Goal: Task Accomplishment & Management: Manage account settings

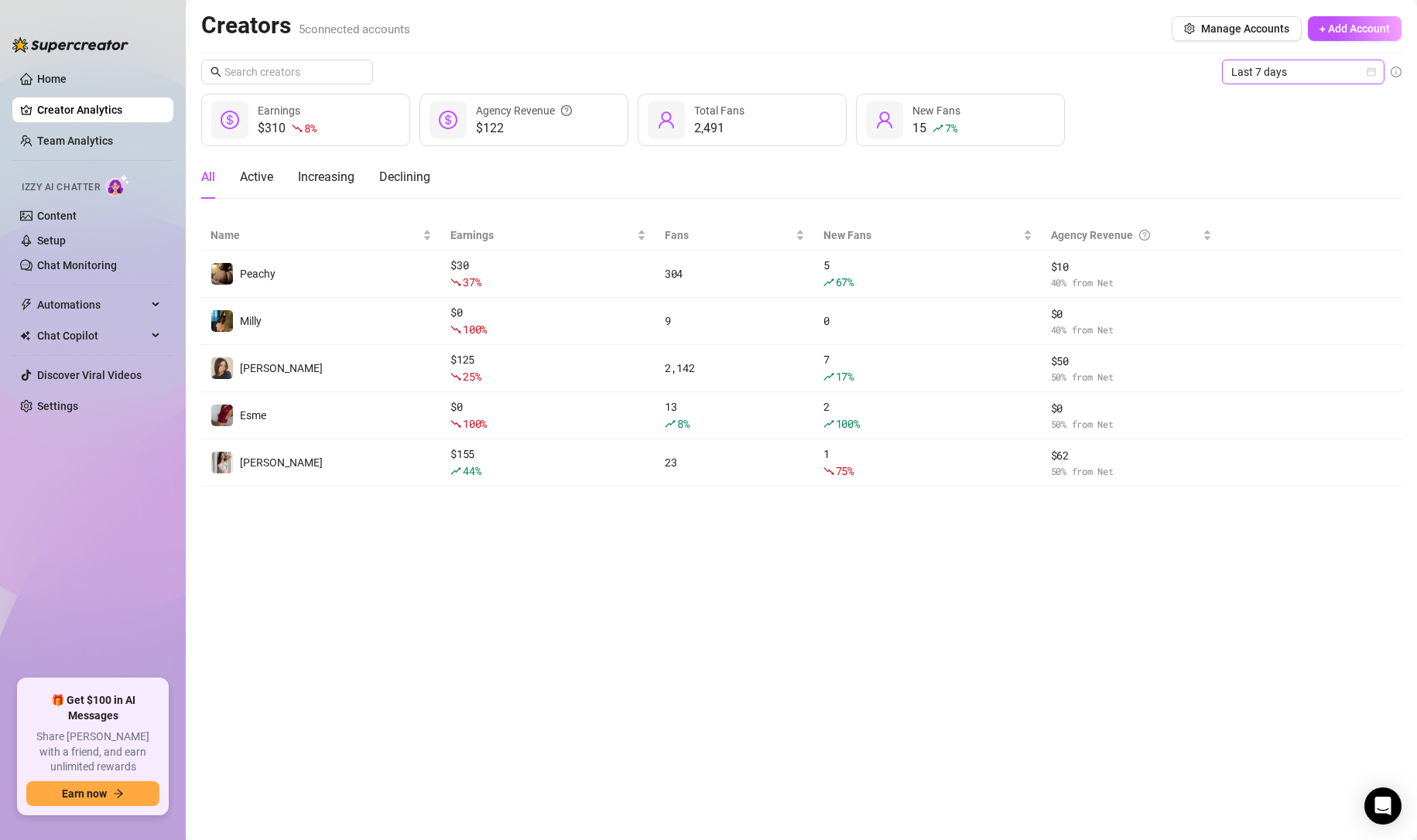
click at [1243, 76] on span "Last 7 days" at bounding box center [1303, 72] width 144 height 23
click at [1244, 99] on div "Last 24 hours" at bounding box center [1303, 103] width 138 height 17
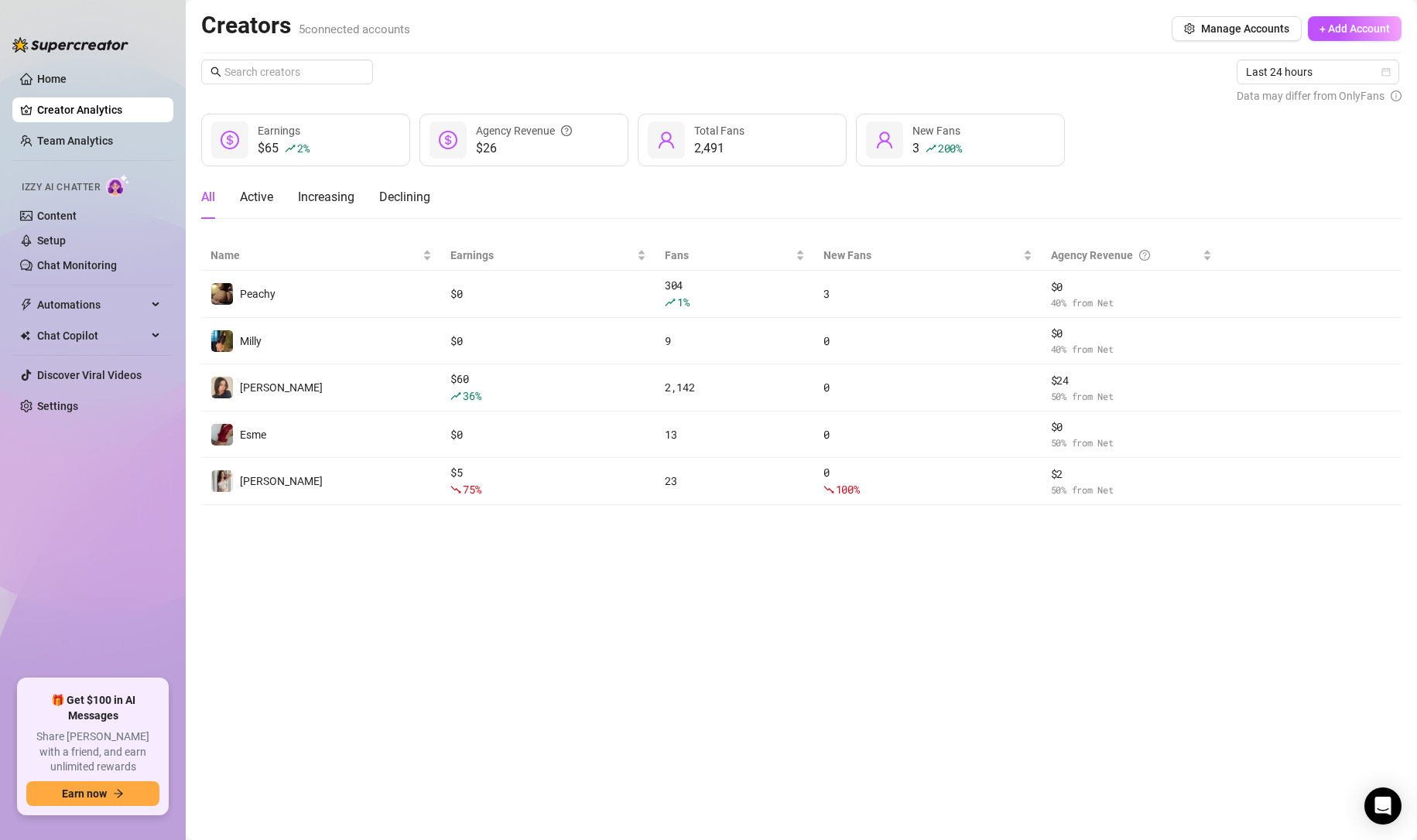
drag, startPoint x: 113, startPoint y: 154, endPoint x: 115, endPoint y: 117, distance: 37.1
click at [113, 147] on link "Team Analytics" at bounding box center [74, 141] width 76 height 12
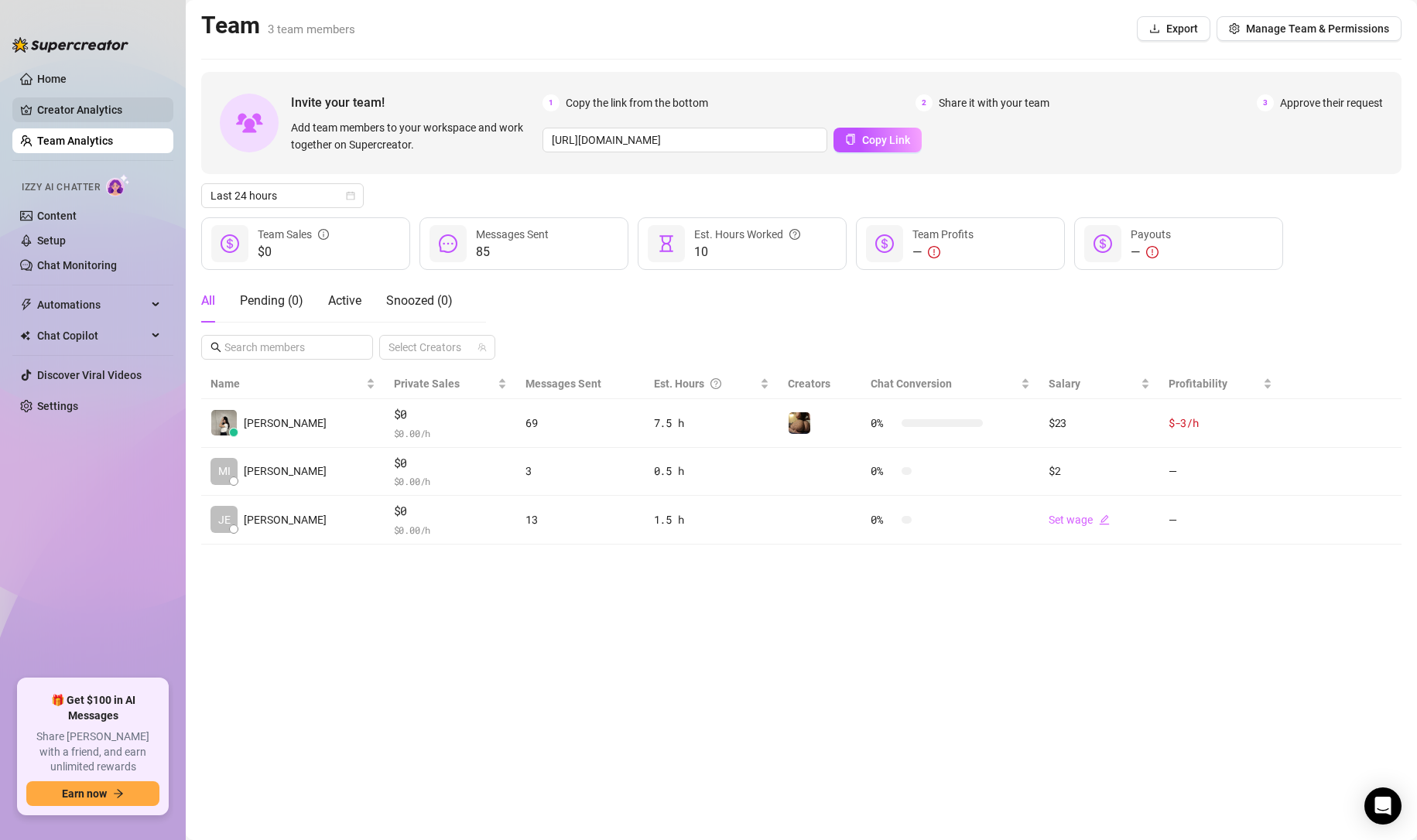
click at [115, 116] on link "Creator Analytics" at bounding box center [99, 109] width 124 height 25
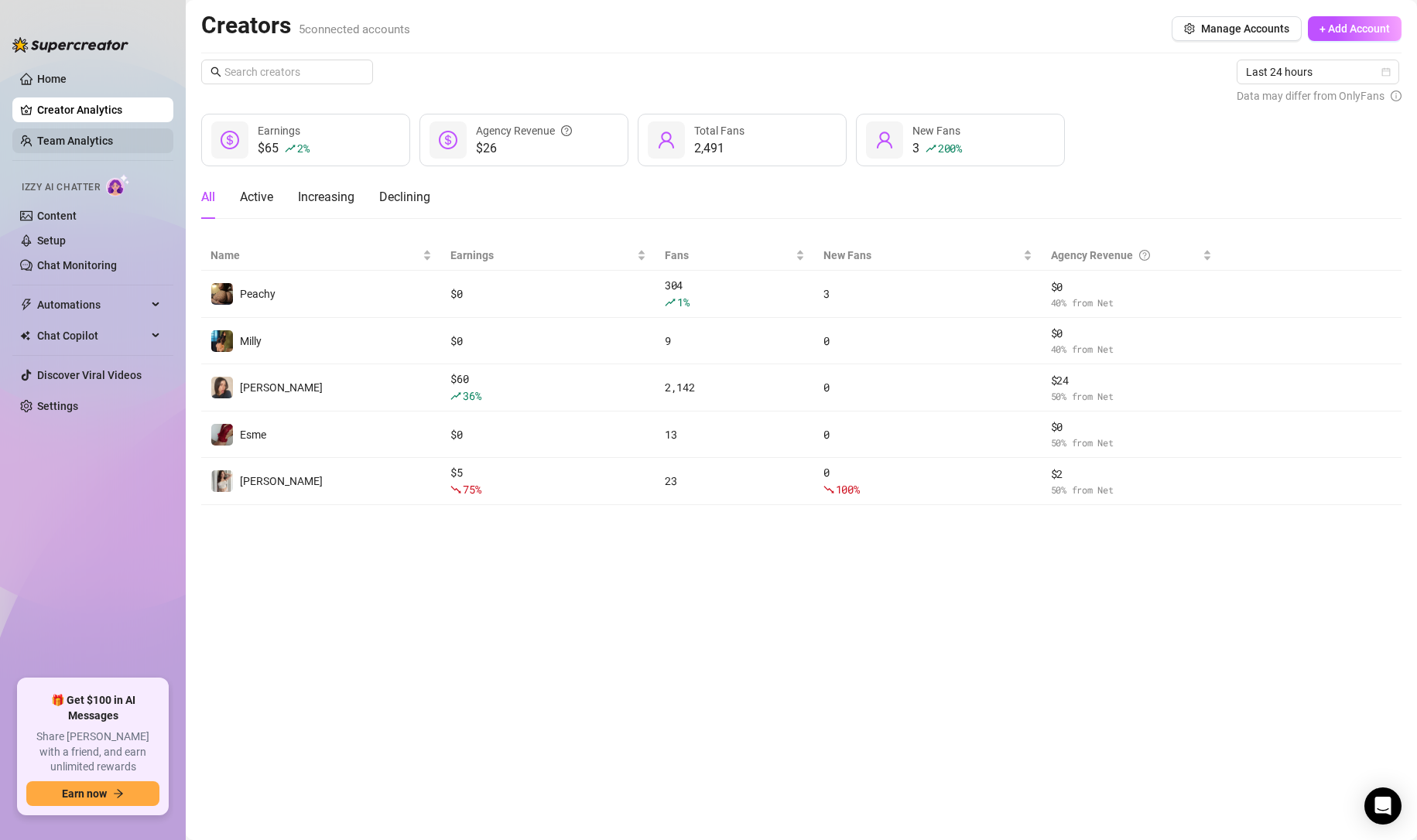
click at [78, 142] on link "Team Analytics" at bounding box center [74, 141] width 76 height 12
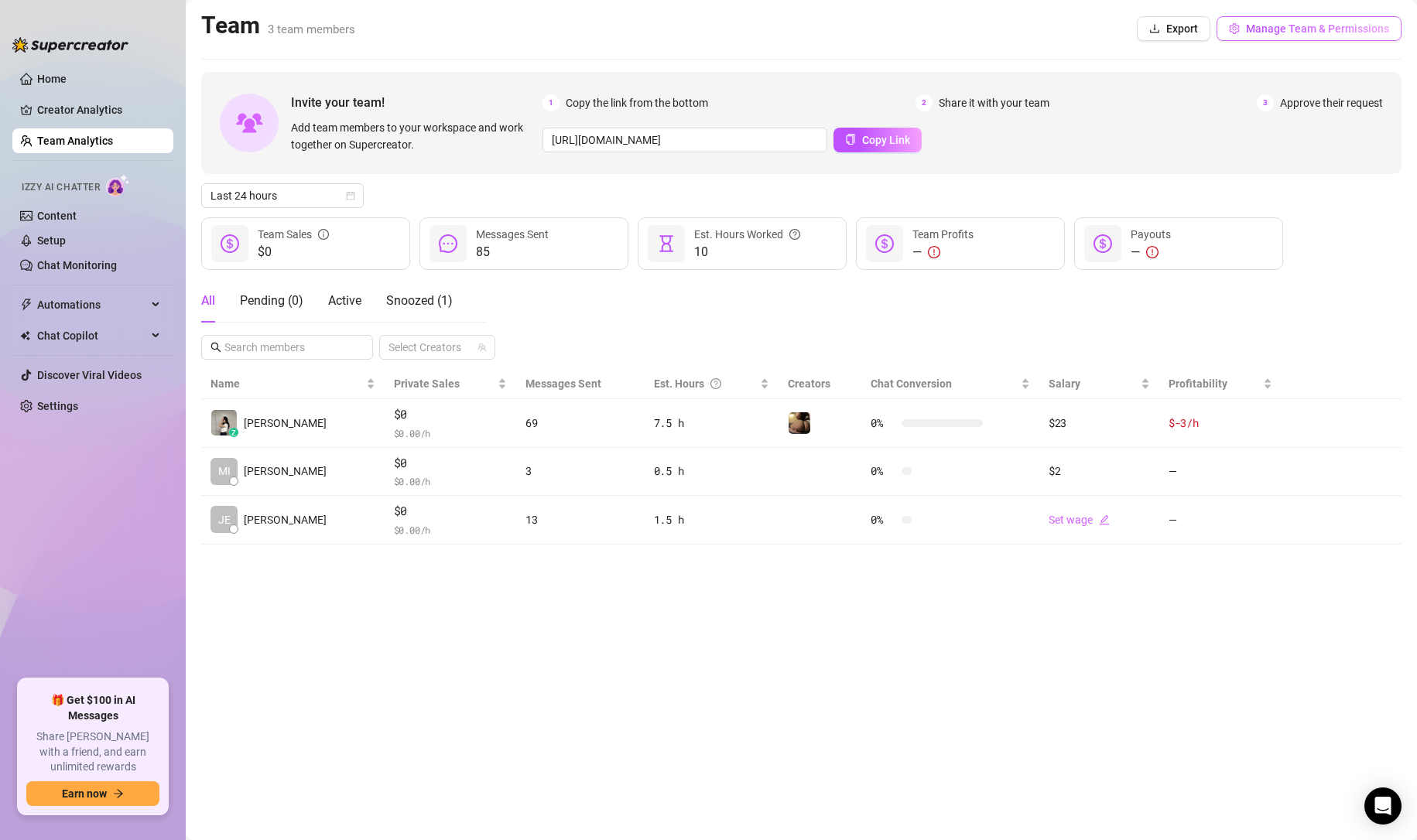
click at [1270, 40] on button "Manage Team & Permissions" at bounding box center [1309, 29] width 185 height 25
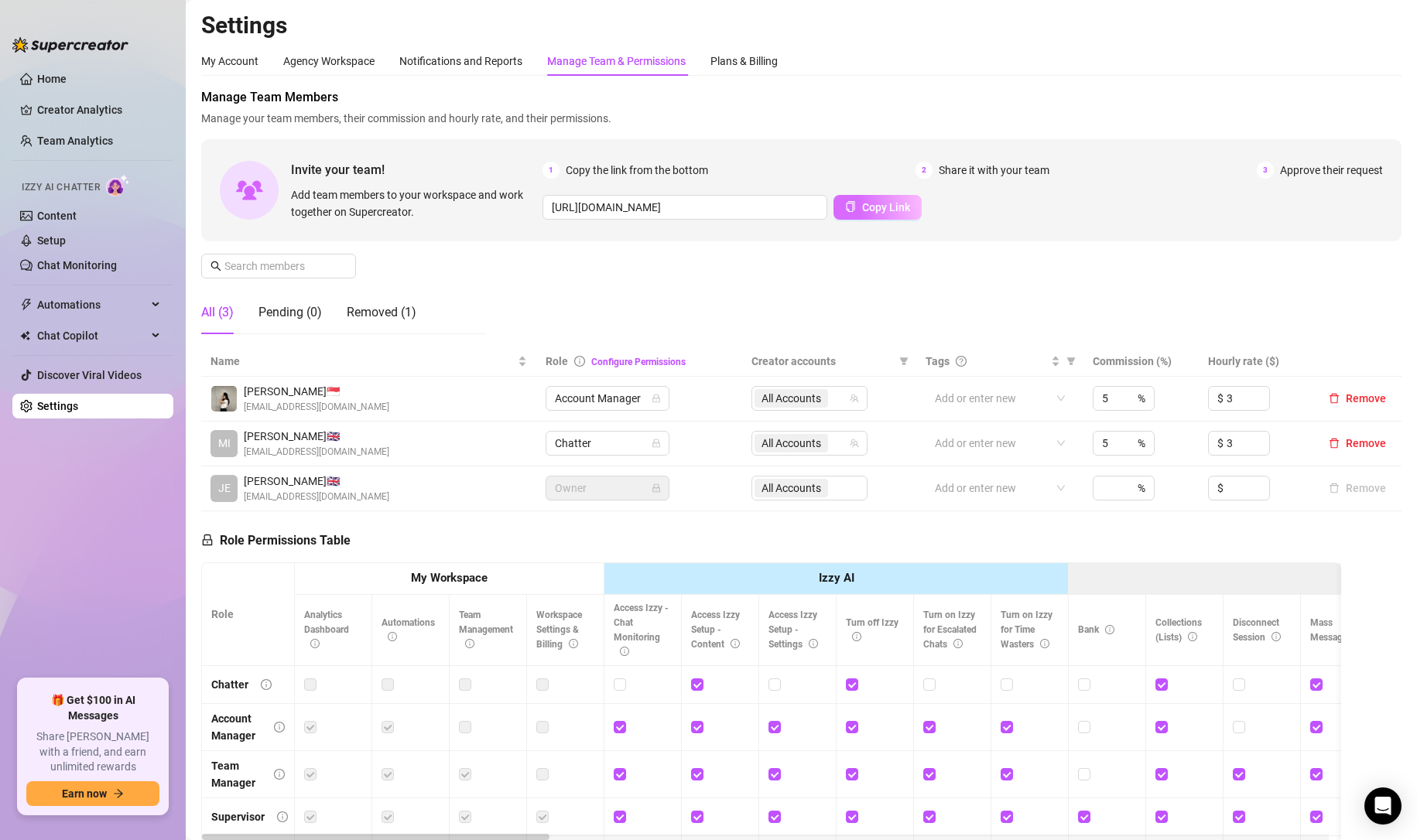
click at [862, 212] on span "Copy Link" at bounding box center [886, 207] width 48 height 12
